Goal: Communication & Community: Participate in discussion

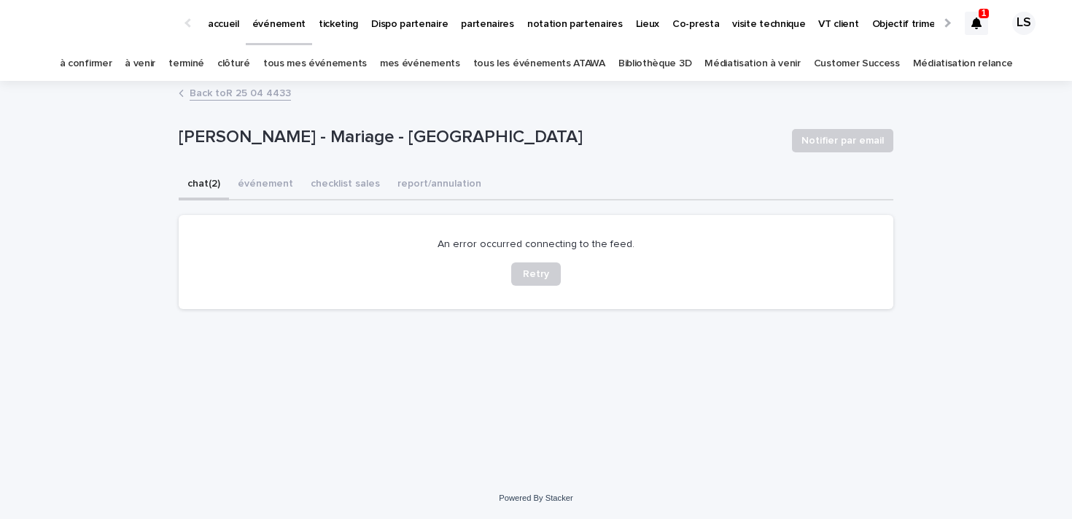
click at [986, 26] on div at bounding box center [976, 23] width 23 height 23
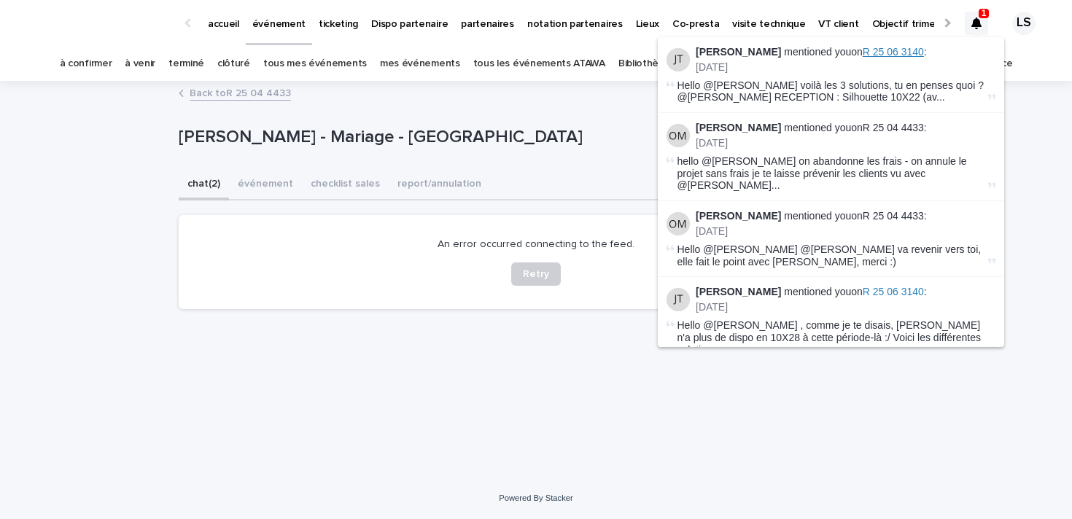
click at [866, 50] on span "R 25 06 3140" at bounding box center [893, 52] width 61 height 12
click at [863, 50] on span "R 25 06 3140" at bounding box center [893, 52] width 61 height 12
click at [870, 53] on span "R 25 06 3140" at bounding box center [893, 52] width 61 height 12
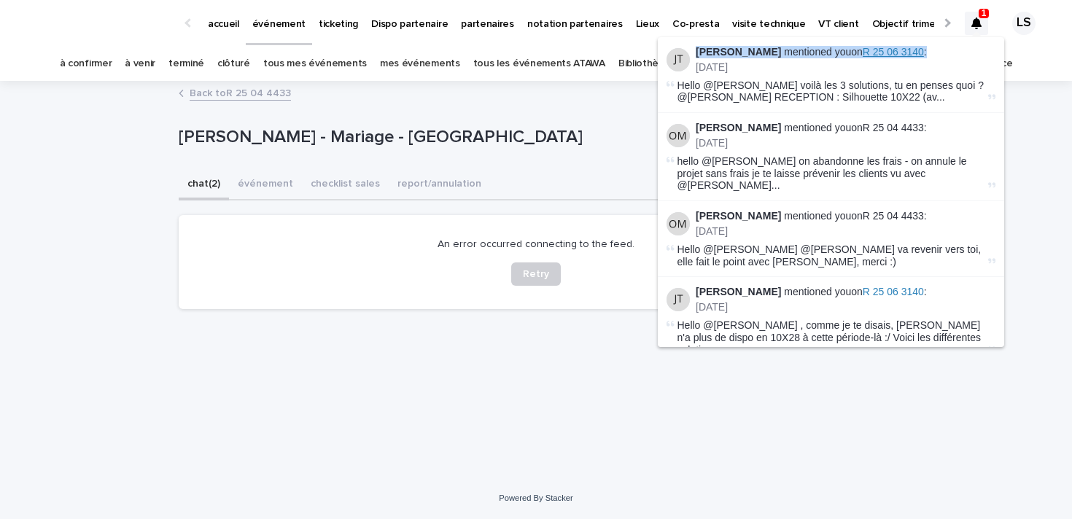
click at [870, 53] on span "R 25 06 3140" at bounding box center [893, 52] width 61 height 12
click at [923, 68] on p "[DATE]" at bounding box center [846, 67] width 300 height 12
click at [863, 47] on span "R 25 06 3140" at bounding box center [893, 52] width 61 height 12
click at [741, 408] on div "Loading... Saving… Loading... Saving… [PERSON_NAME] - Saint-Étienne-le-Molard N…" at bounding box center [535, 261] width 729 height 359
